Goal: Information Seeking & Learning: Understand process/instructions

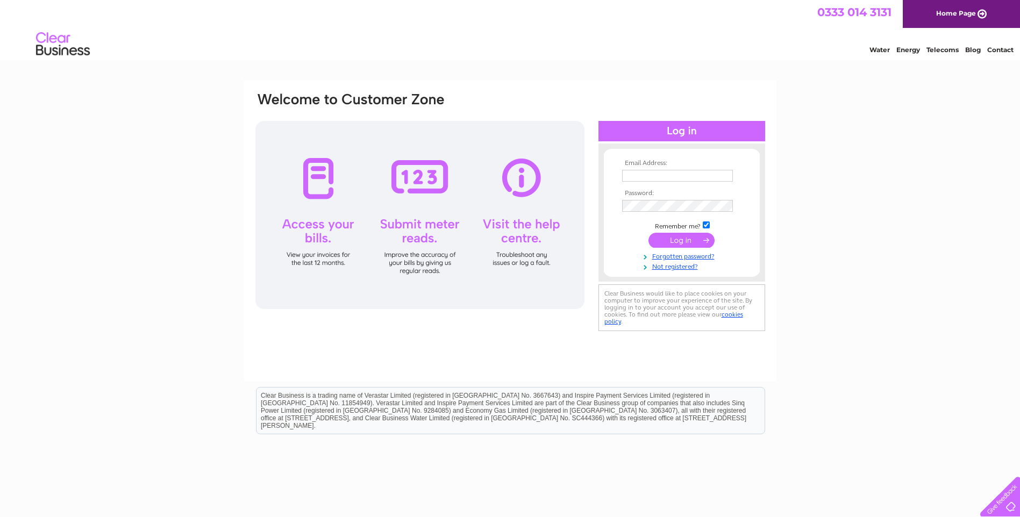
click at [677, 173] on input "text" at bounding box center [677, 176] width 111 height 12
type input "Jim.brydon@jbcontracts.co.uk"
click at [675, 242] on input "submit" at bounding box center [682, 241] width 66 height 15
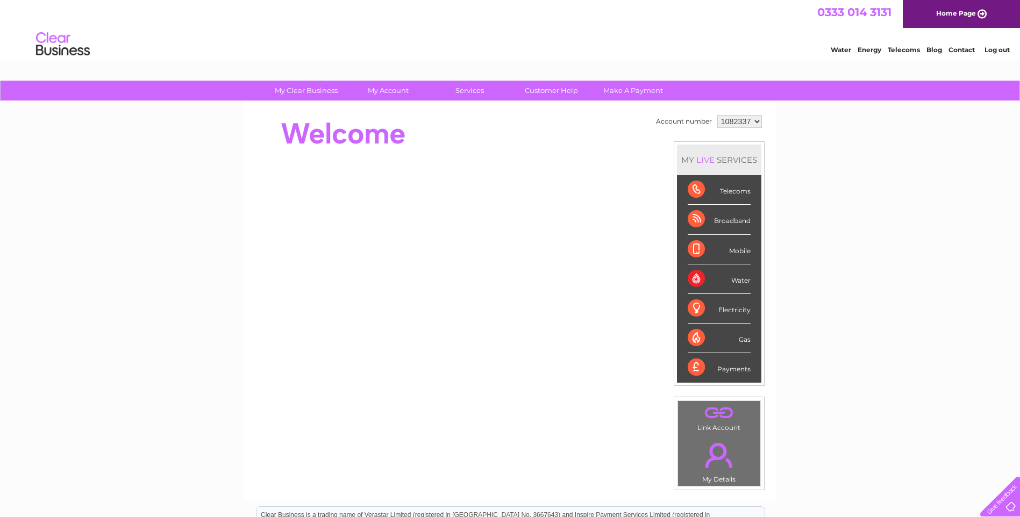
click at [737, 286] on div "Water" at bounding box center [719, 280] width 63 height 30
click at [737, 281] on div "Water" at bounding box center [719, 280] width 63 height 30
click at [697, 275] on div "Water" at bounding box center [719, 280] width 63 height 30
click at [741, 278] on div "Water" at bounding box center [719, 280] width 63 height 30
click at [695, 279] on div "Water" at bounding box center [719, 280] width 63 height 30
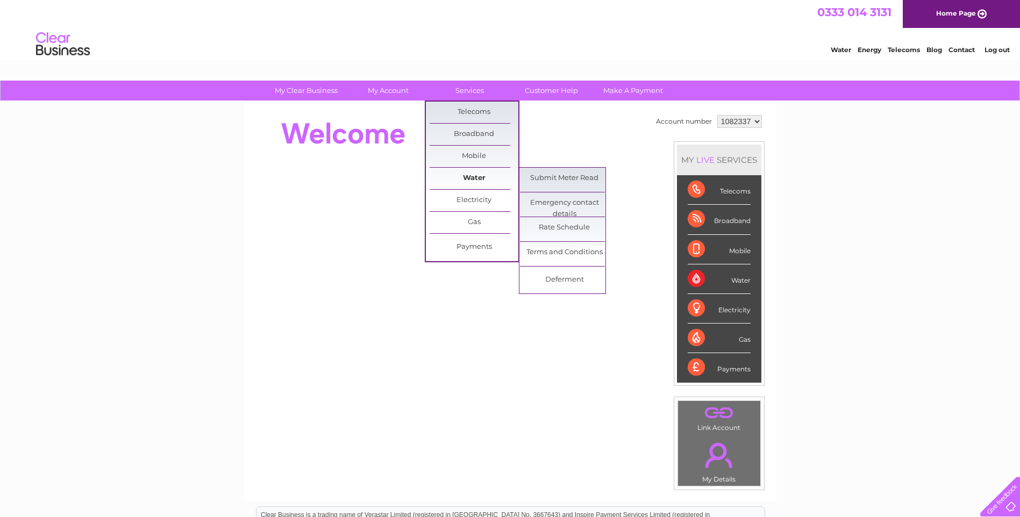
click at [474, 180] on link "Water" at bounding box center [474, 179] width 89 height 22
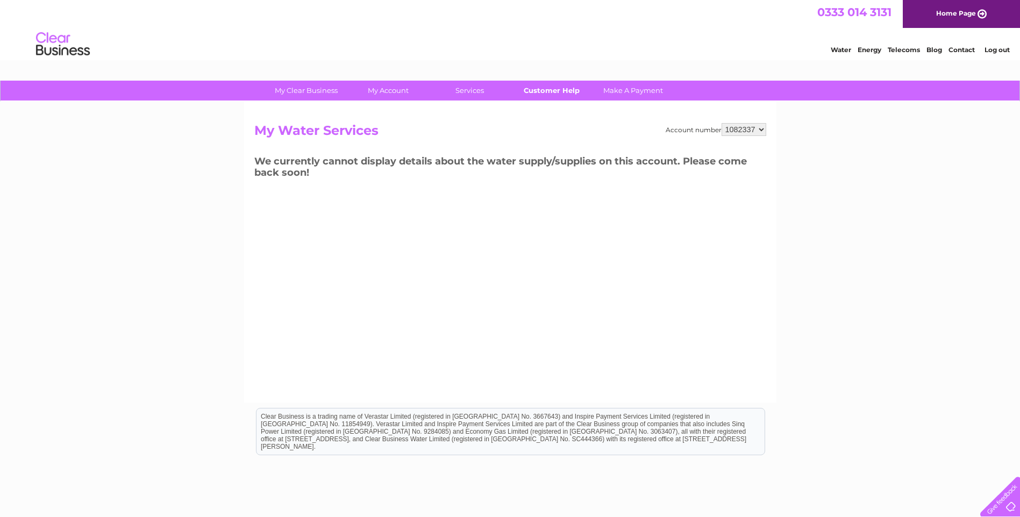
click at [546, 88] on link "Customer Help" at bounding box center [551, 91] width 89 height 20
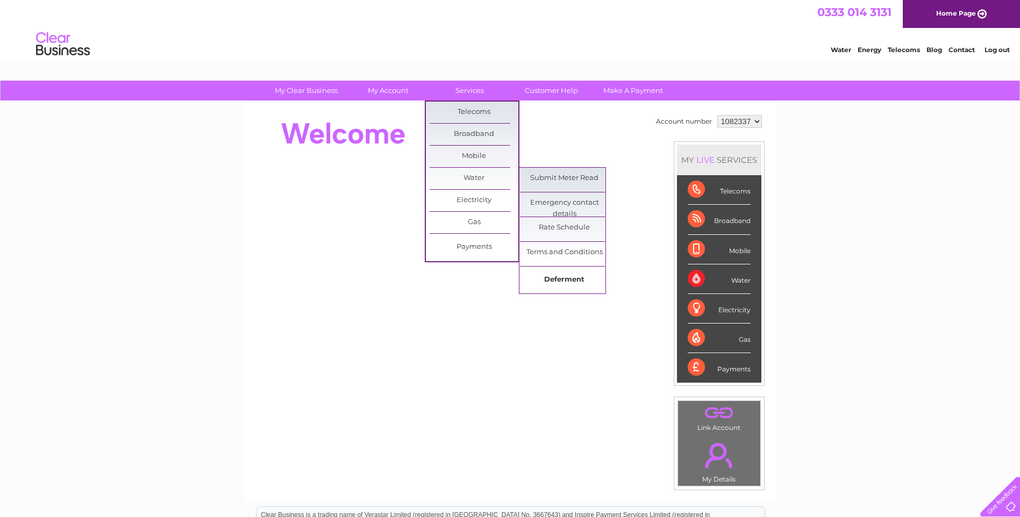
click at [566, 279] on link "Deferment" at bounding box center [564, 280] width 89 height 22
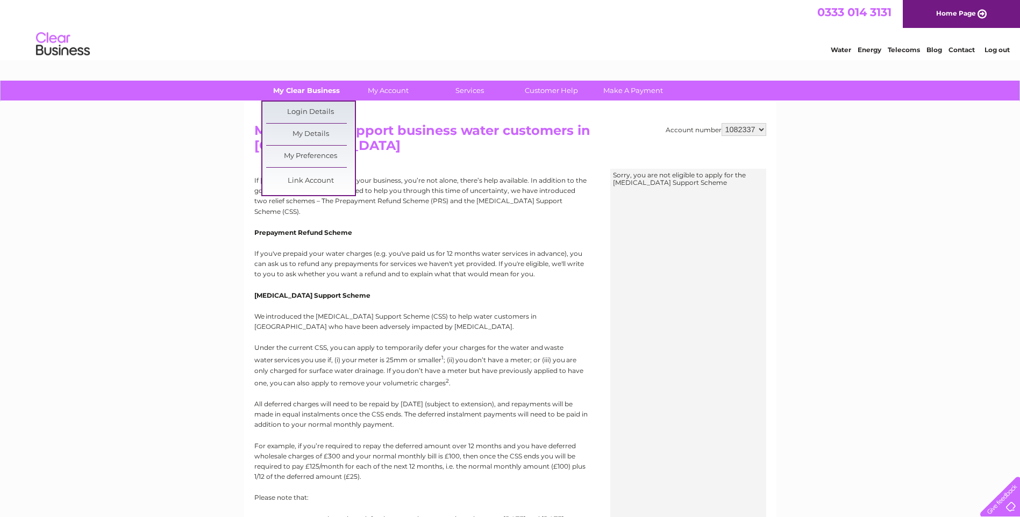
click at [280, 88] on link "My Clear Business" at bounding box center [306, 91] width 89 height 20
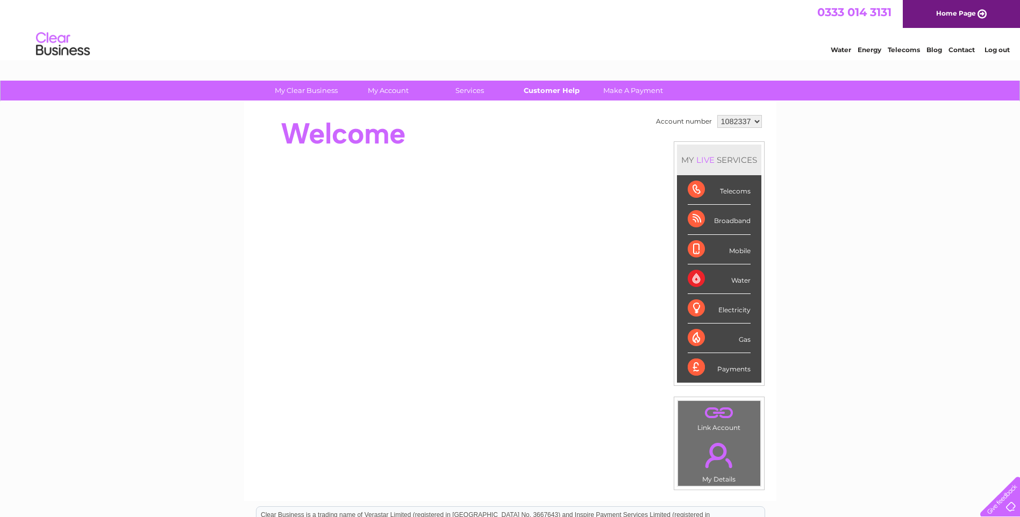
click at [554, 88] on link "Customer Help" at bounding box center [551, 91] width 89 height 20
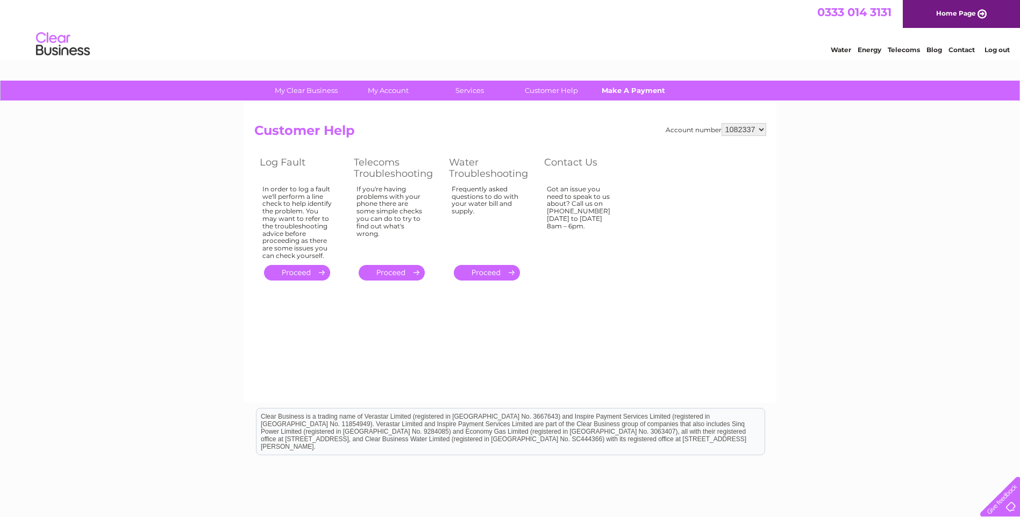
click at [611, 90] on link "Make A Payment" at bounding box center [633, 91] width 89 height 20
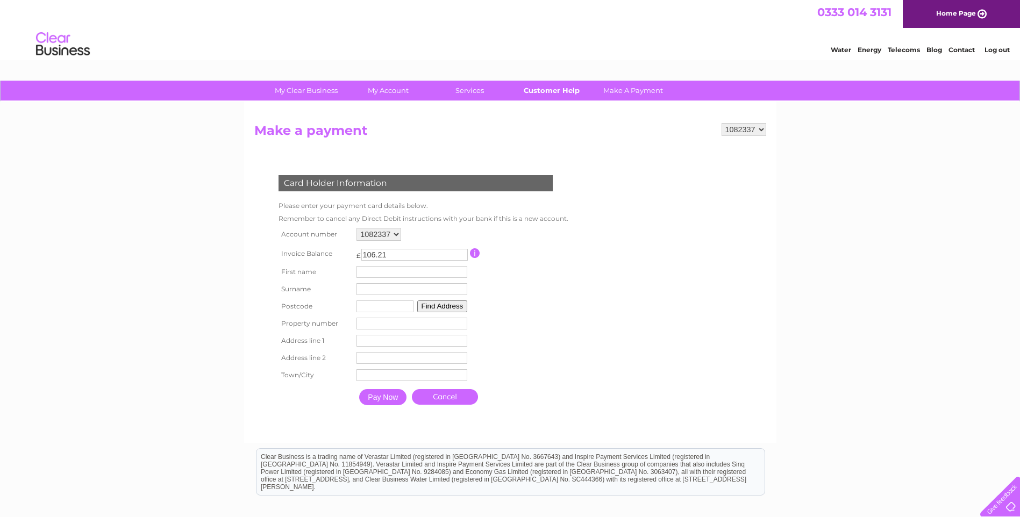
click at [561, 90] on link "Customer Help" at bounding box center [551, 91] width 89 height 20
